Goal: Task Accomplishment & Management: Use online tool/utility

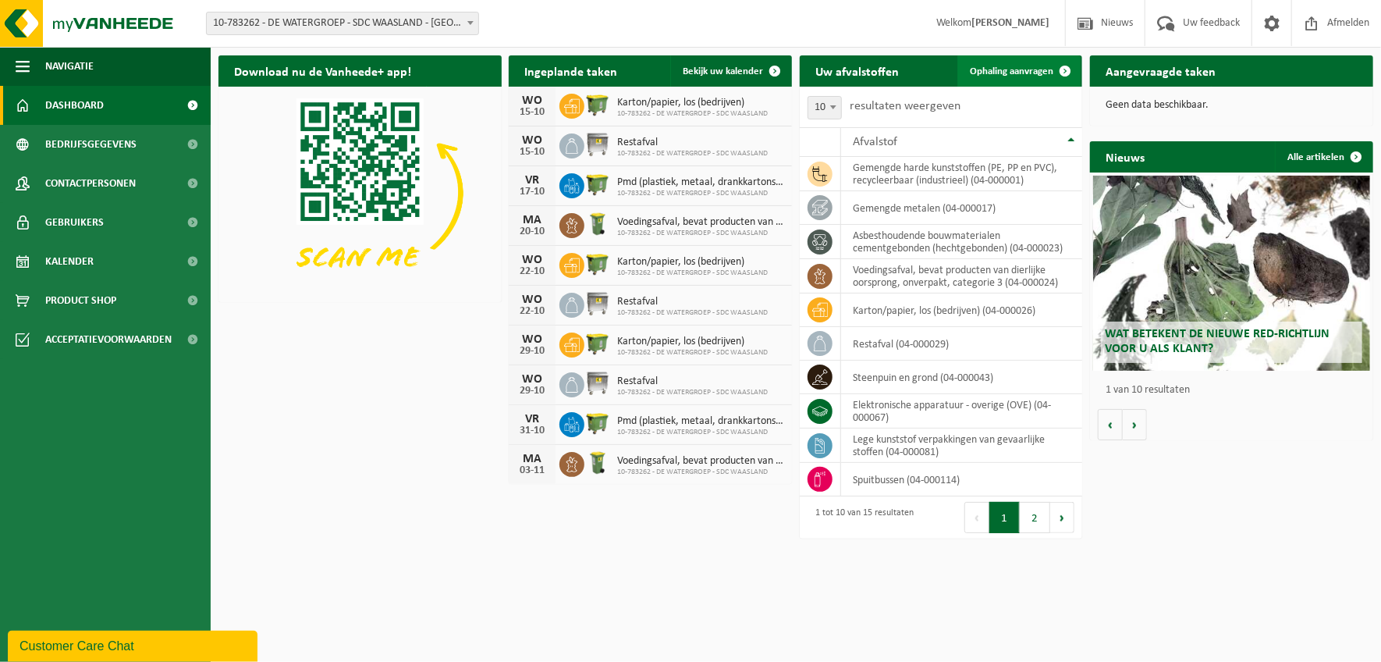
click at [1007, 69] on span "Ophaling aanvragen" at bounding box center [1011, 71] width 83 height 10
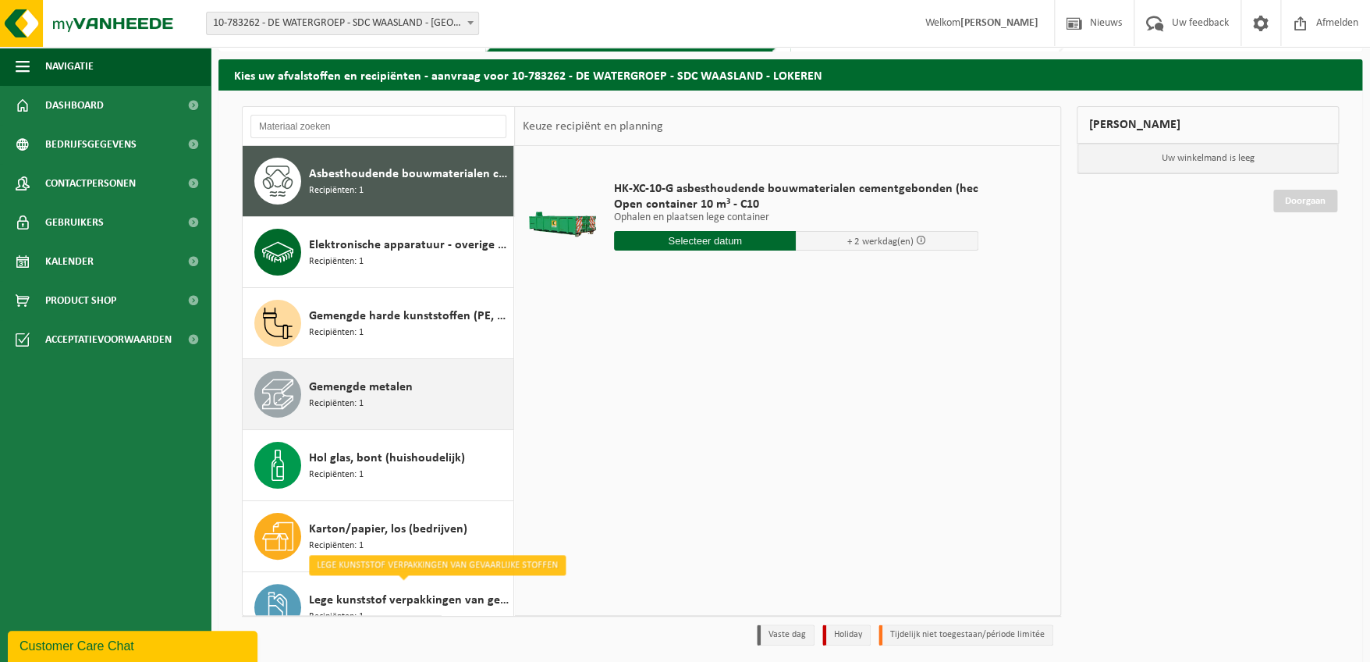
scroll to position [22, 0]
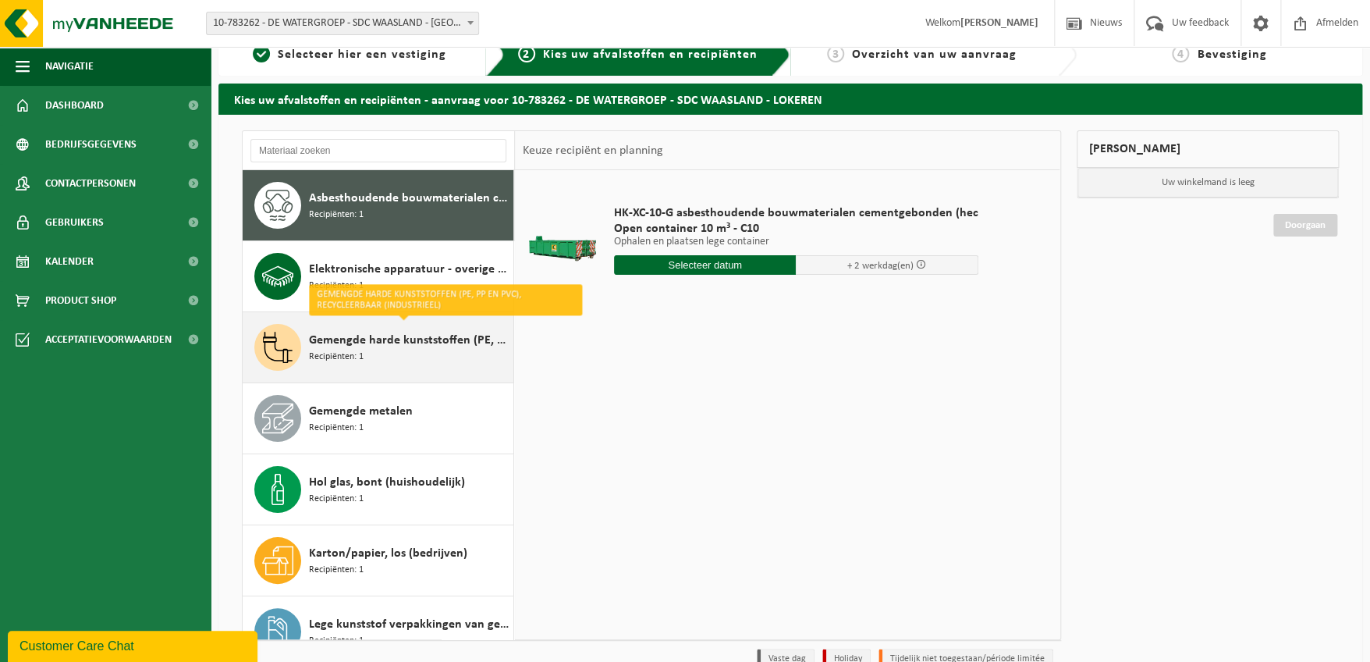
click at [338, 343] on span "Gemengde harde kunststoffen (PE, PP en PVC), recycleerbaar (industrieel)" at bounding box center [409, 340] width 201 height 19
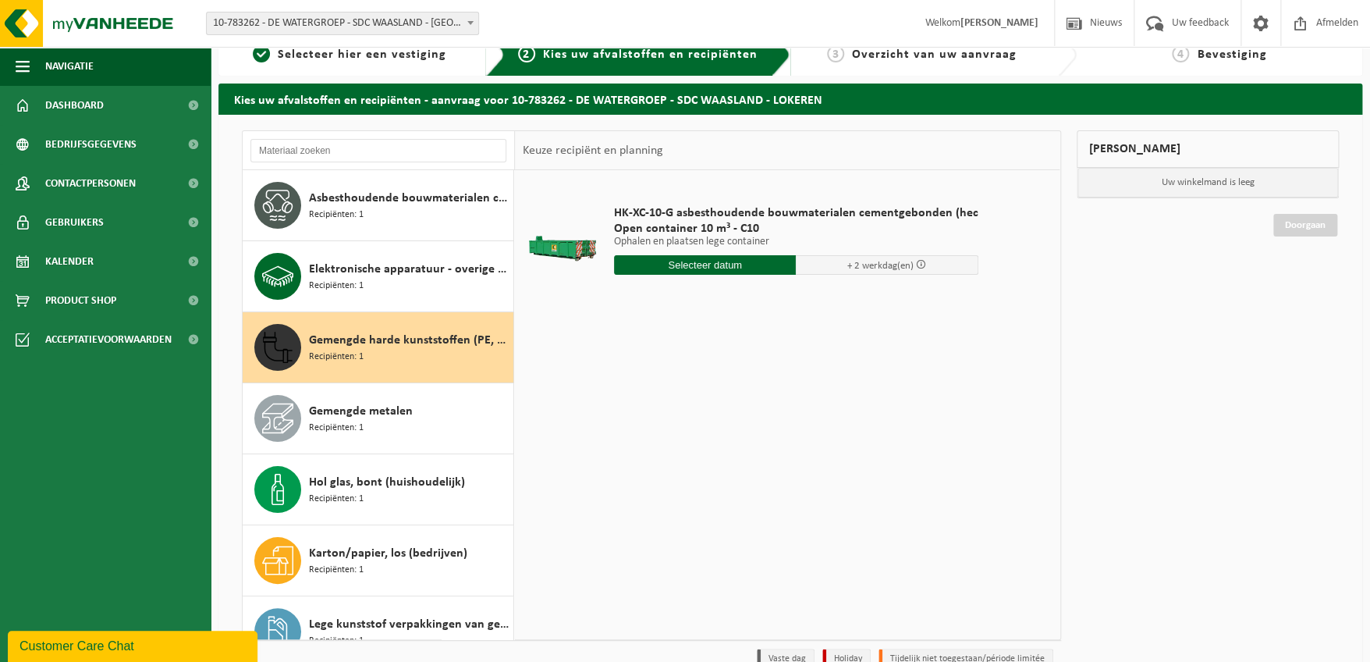
scroll to position [141, 0]
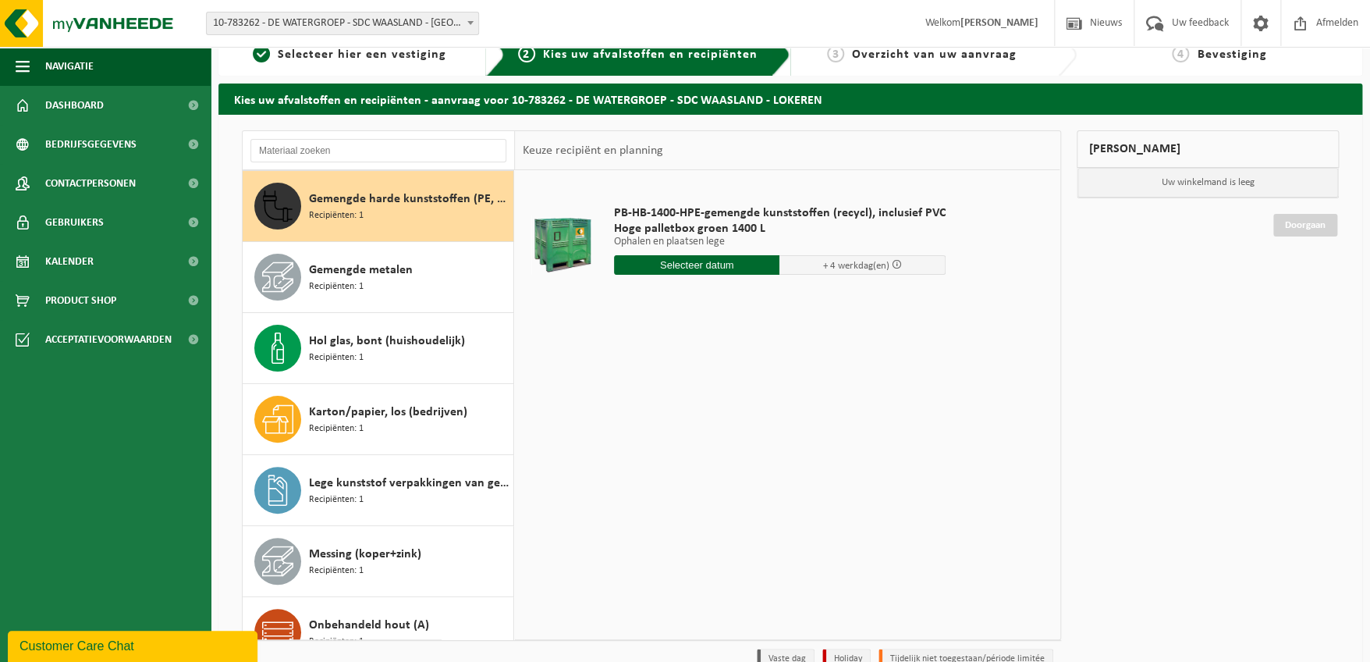
click at [346, 201] on span "Gemengde harde kunststoffen (PE, PP en PVC), recycleerbaar (industrieel)" at bounding box center [409, 199] width 201 height 19
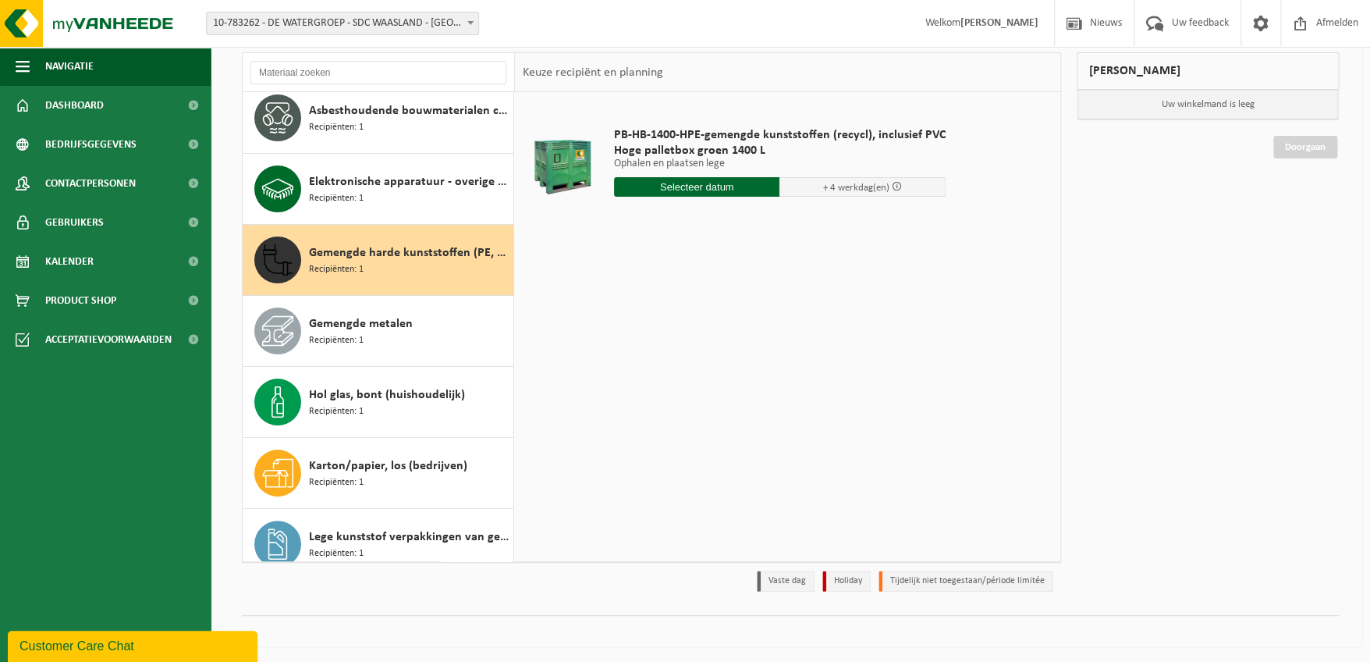
scroll to position [0, 0]
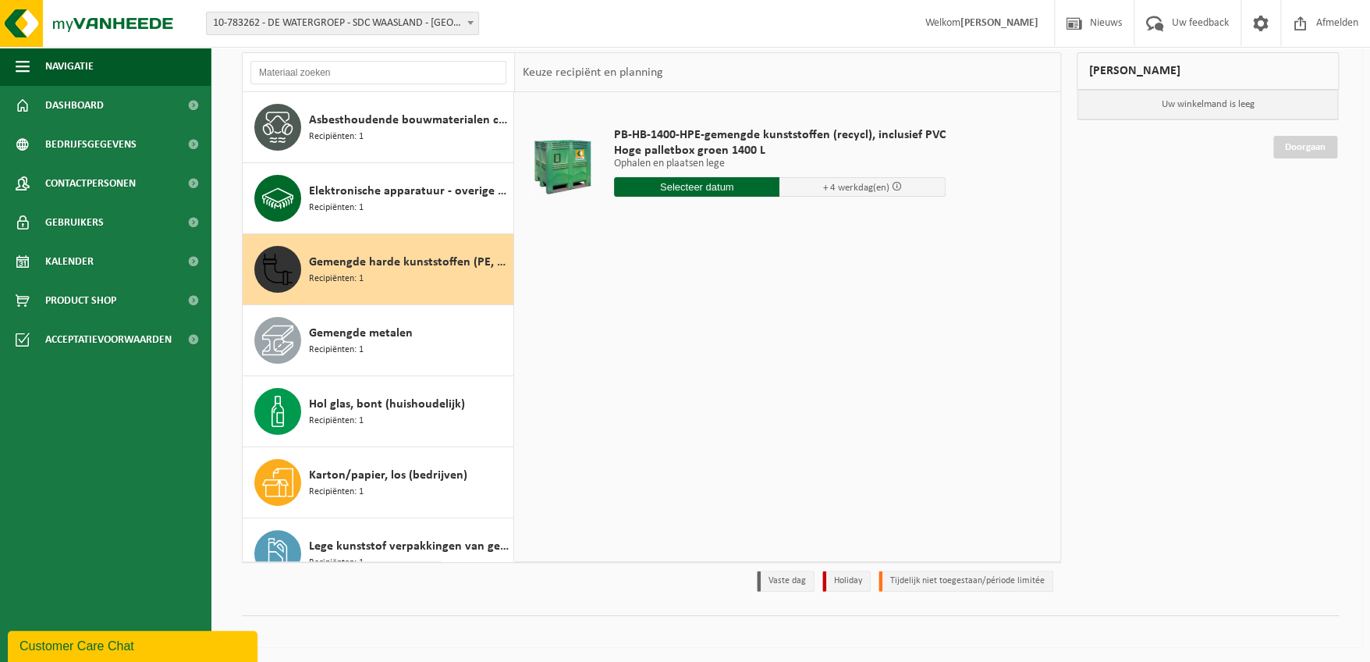
click at [396, 259] on span "Gemengde harde kunststoffen (PE, PP en PVC), recycleerbaar (industrieel)" at bounding box center [409, 262] width 201 height 19
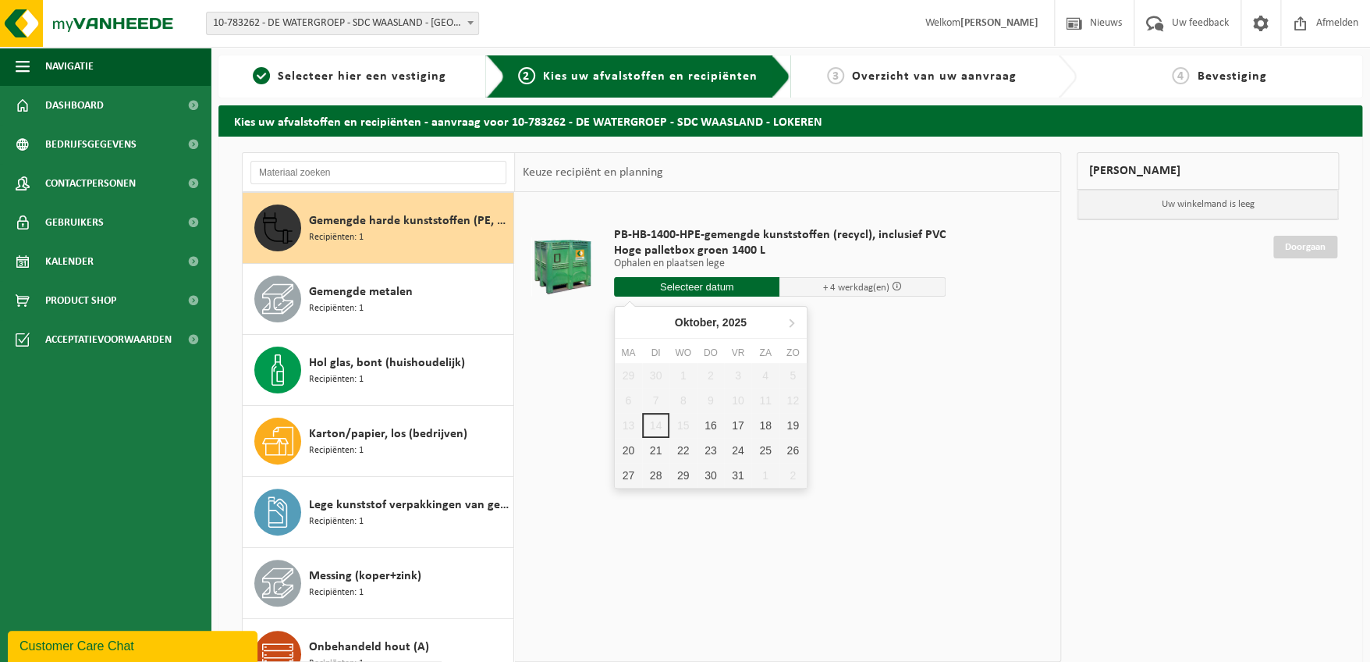
click at [708, 289] on input "text" at bounding box center [697, 287] width 166 height 20
click at [706, 423] on div "16" at bounding box center [710, 425] width 27 height 25
type input "Van 2025-10-16"
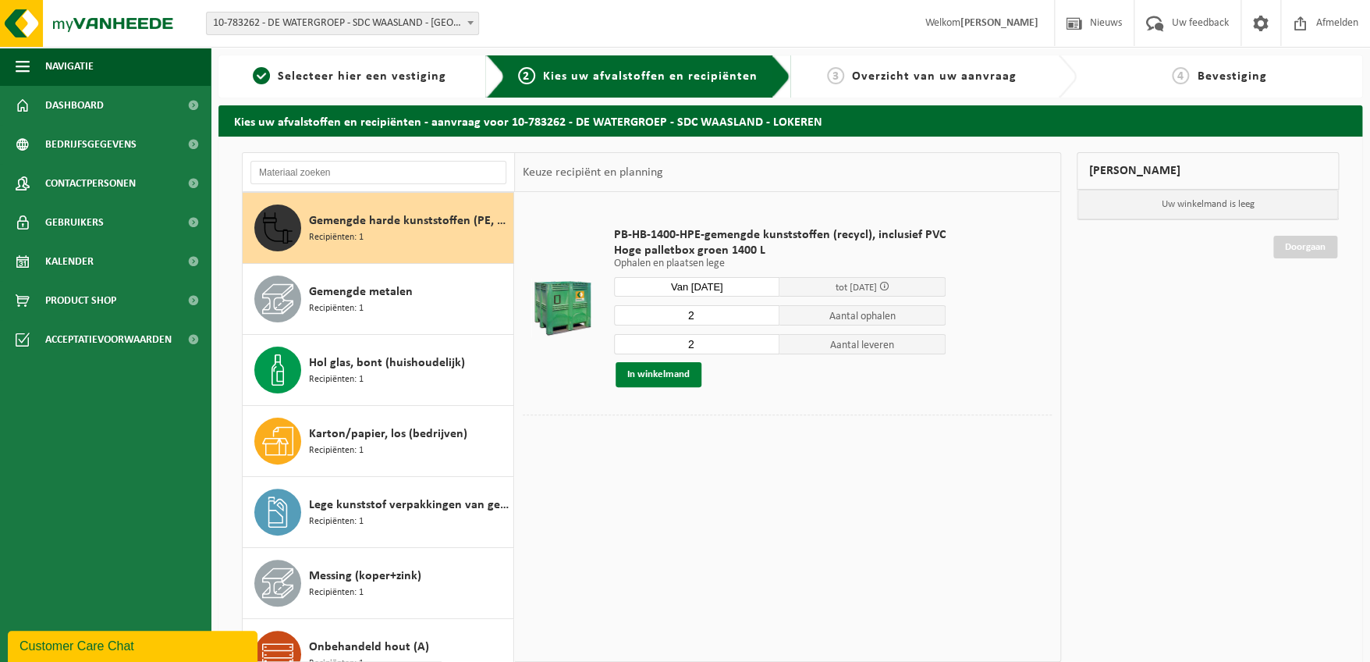
click at [667, 374] on button "In winkelmand" at bounding box center [659, 374] width 86 height 25
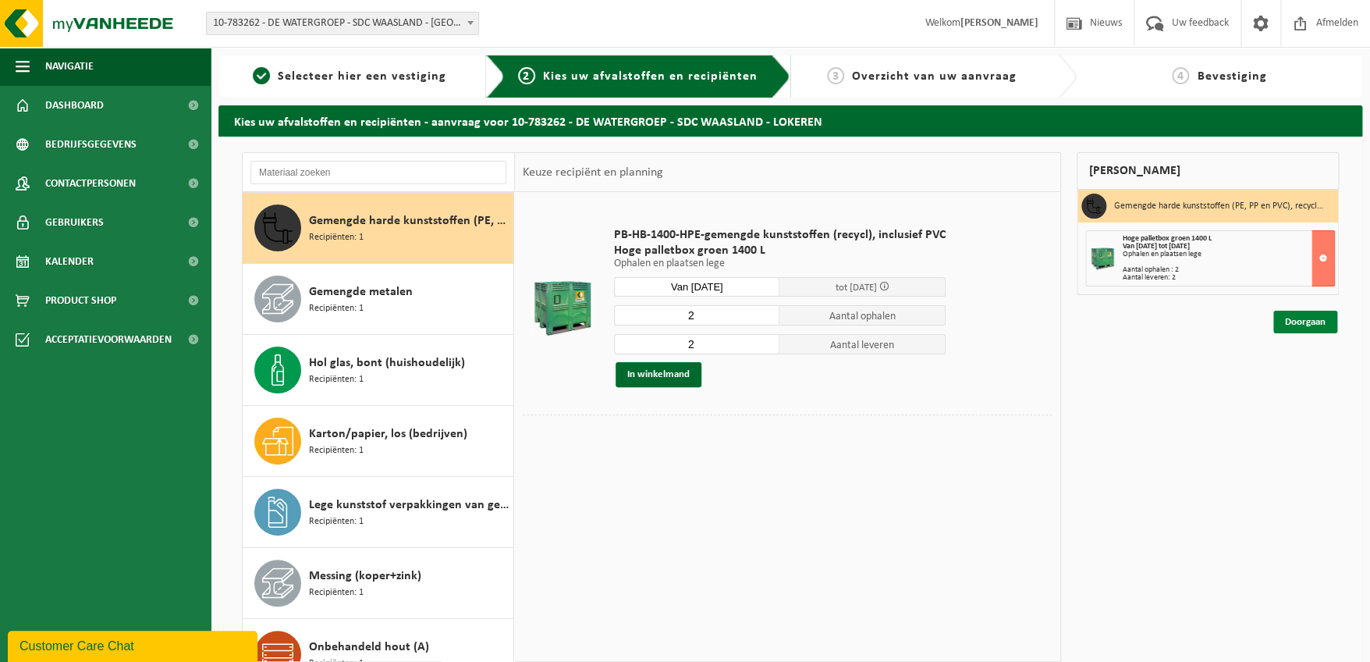
click at [1300, 317] on link "Doorgaan" at bounding box center [1305, 322] width 64 height 23
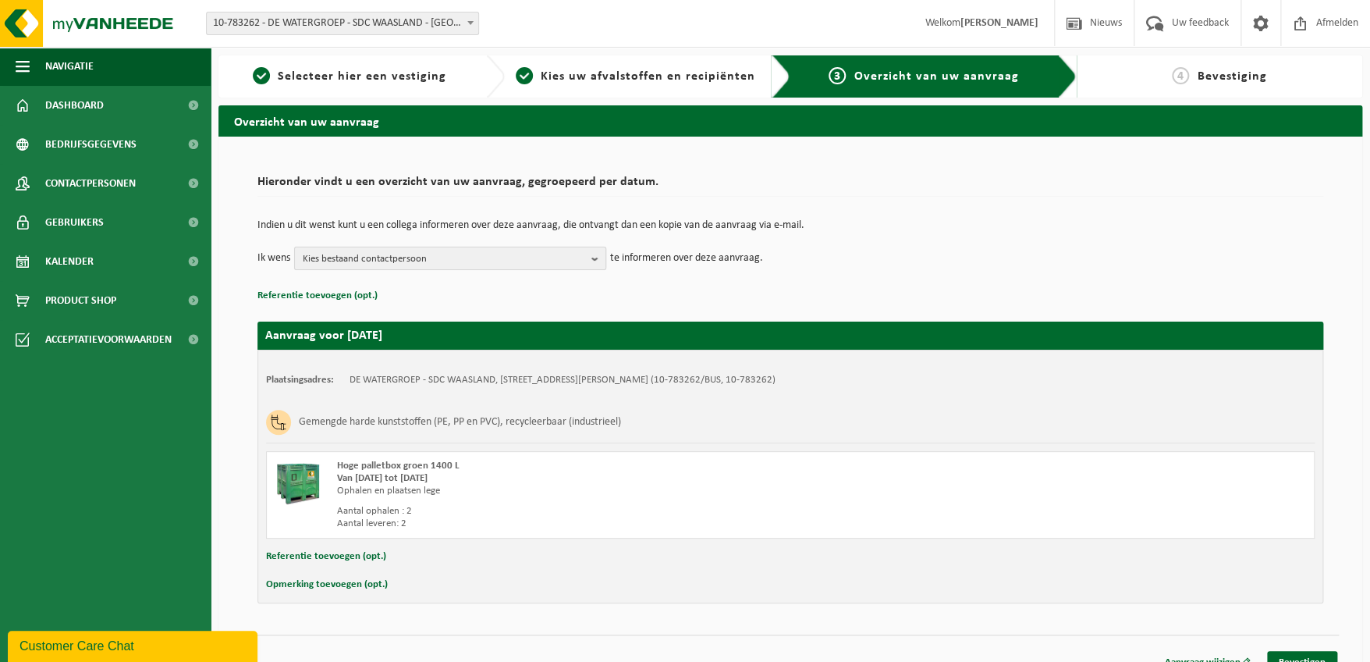
click at [595, 260] on b "button" at bounding box center [598, 258] width 14 height 22
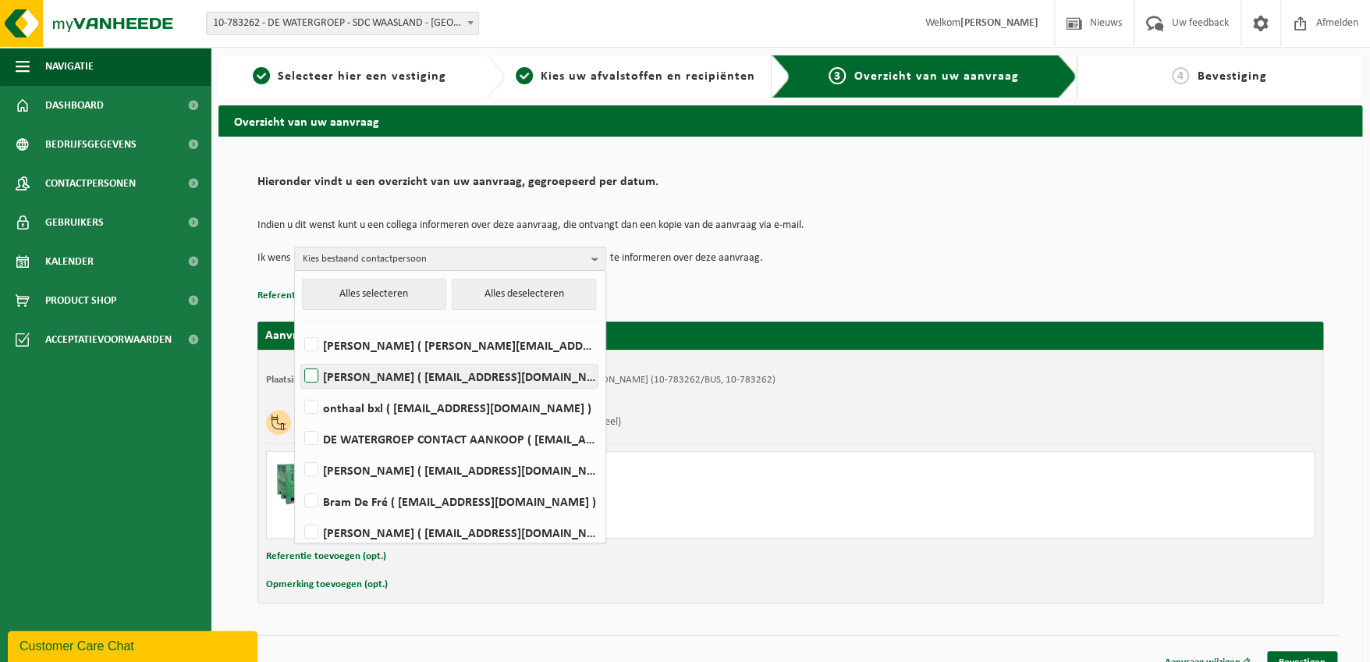
click at [311, 372] on label "JOKE BRENNING ( joke.brenning@dewatergroep.be )" at bounding box center [449, 375] width 297 height 23
click at [299, 357] on input "JOKE BRENNING ( joke.brenning@dewatergroep.be )" at bounding box center [298, 356] width 1 height 1
checkbox input "true"
click at [922, 254] on td "Ik wens JOKE BRENNING Alles selecteren Alles deselecteren RUDY BRASSAERT ( rudy…" at bounding box center [790, 258] width 1066 height 23
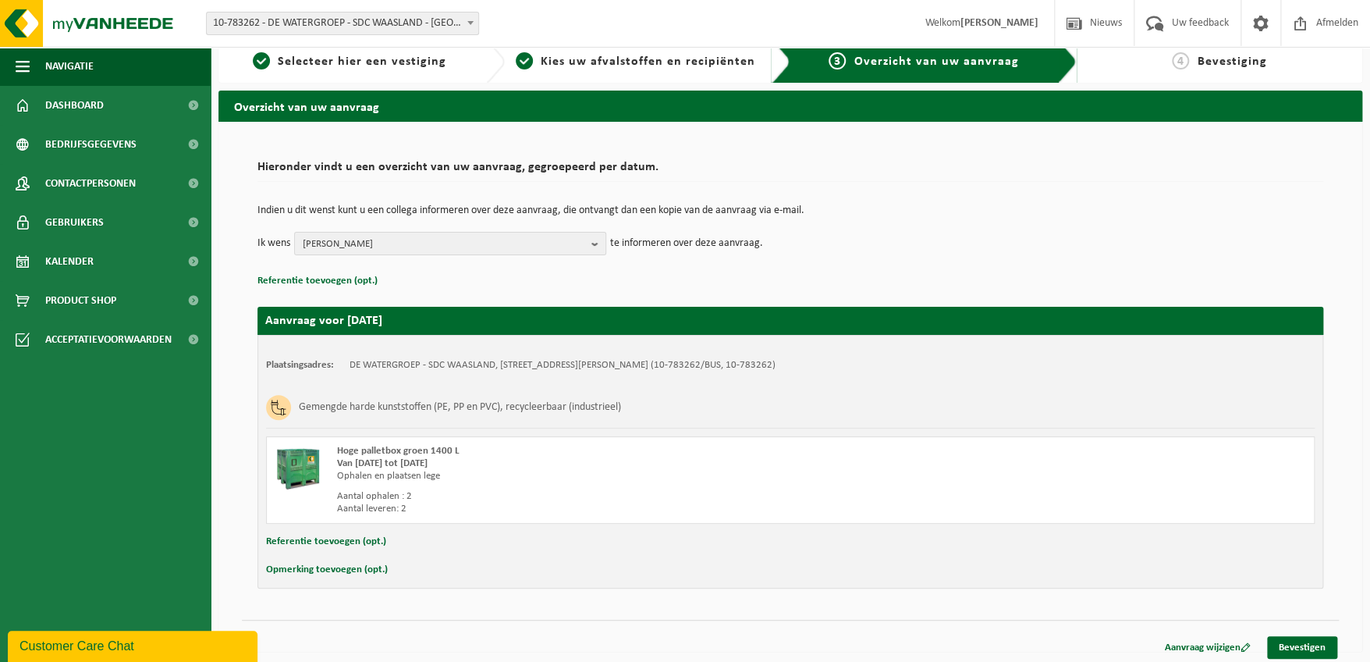
scroll to position [19, 0]
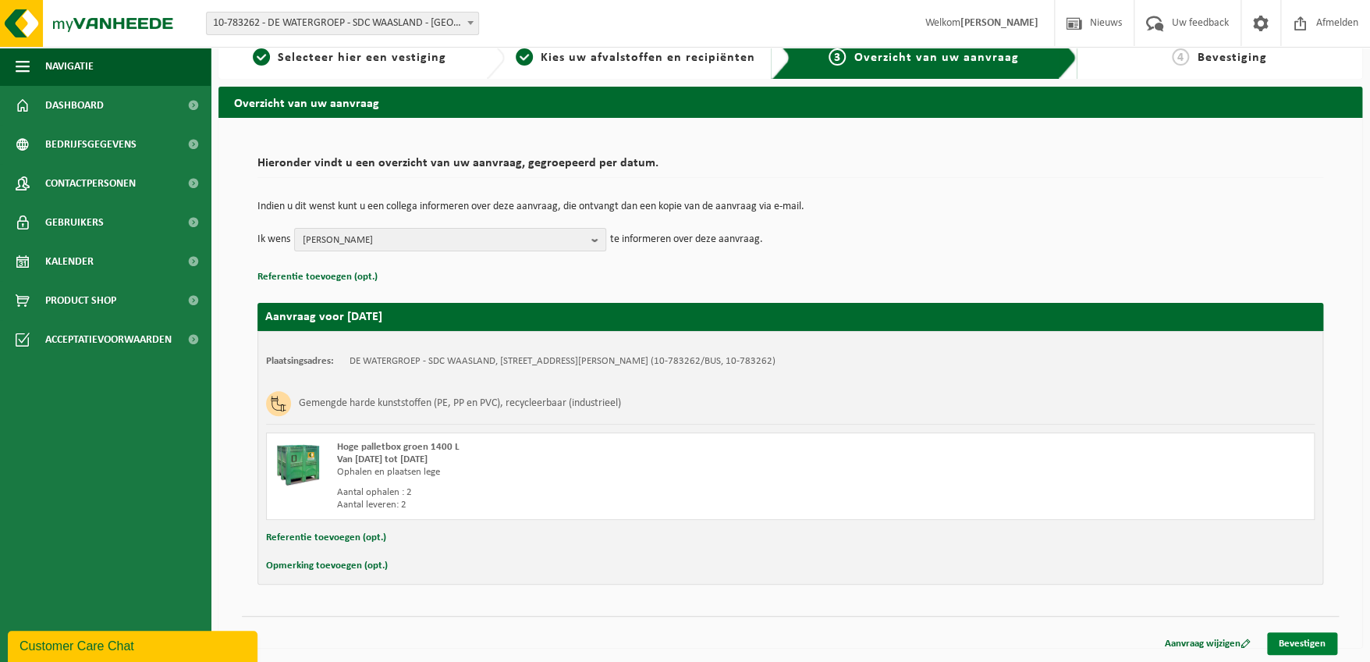
click at [1303, 640] on link "Bevestigen" at bounding box center [1302, 643] width 70 height 23
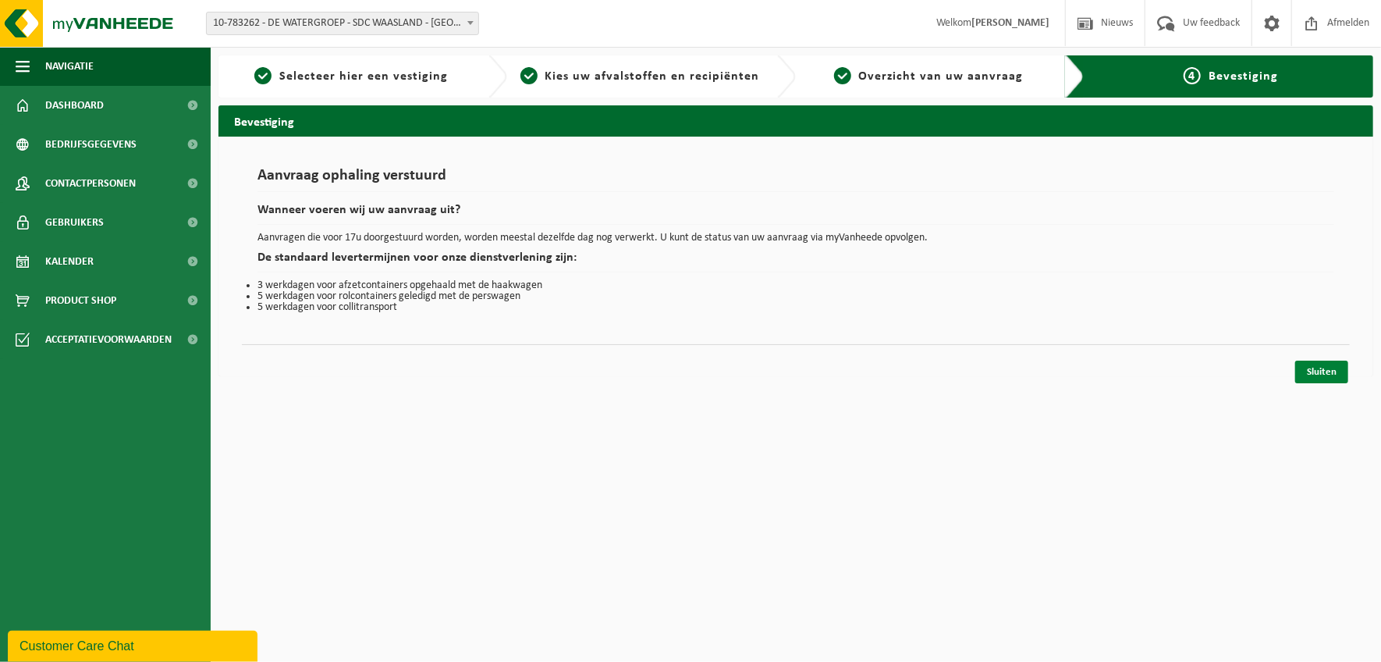
click at [1322, 367] on link "Sluiten" at bounding box center [1321, 371] width 53 height 23
